Goal: Task Accomplishment & Management: Manage account settings

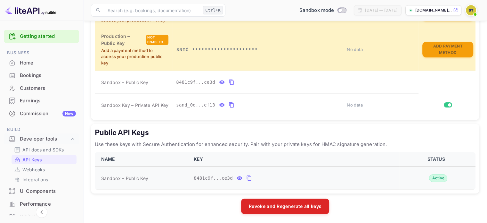
click at [246, 176] on icon "public api keys table" at bounding box center [249, 178] width 6 height 8
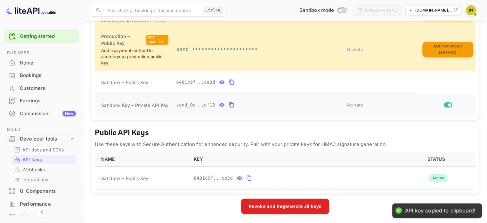
click at [229, 103] on icon "private api keys table" at bounding box center [232, 105] width 6 height 8
click at [229, 104] on icon "private api keys table" at bounding box center [231, 104] width 4 height 5
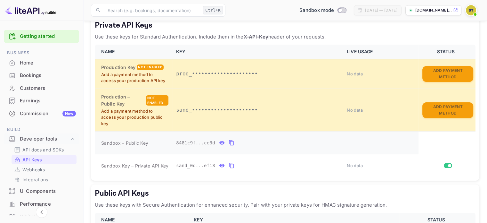
scroll to position [149, 0]
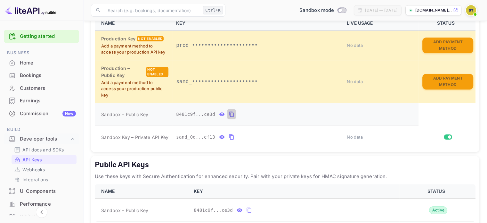
click at [229, 114] on icon "private api keys table" at bounding box center [232, 114] width 6 height 8
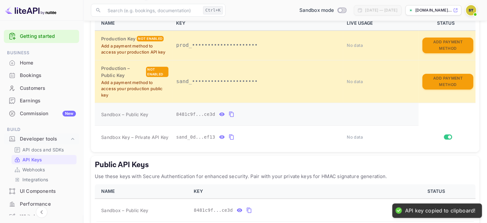
click at [229, 114] on icon "private api keys table" at bounding box center [232, 114] width 6 height 8
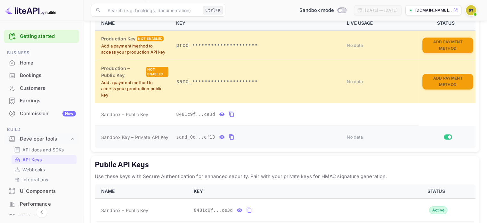
click at [229, 138] on icon "private api keys table" at bounding box center [231, 136] width 4 height 5
